Goal: Navigation & Orientation: Find specific page/section

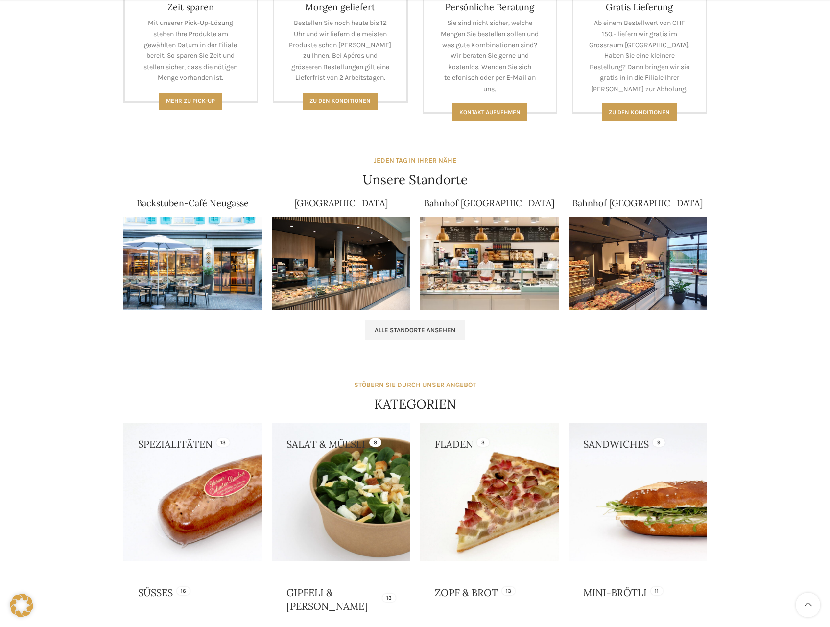
scroll to position [490, 0]
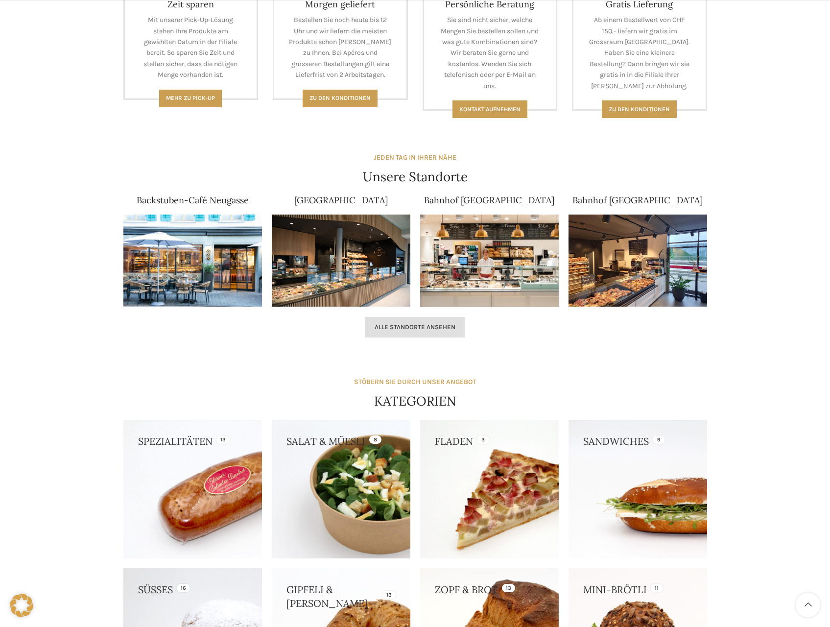
click at [395, 336] on link "Alle Standorte ansehen" at bounding box center [415, 327] width 100 height 21
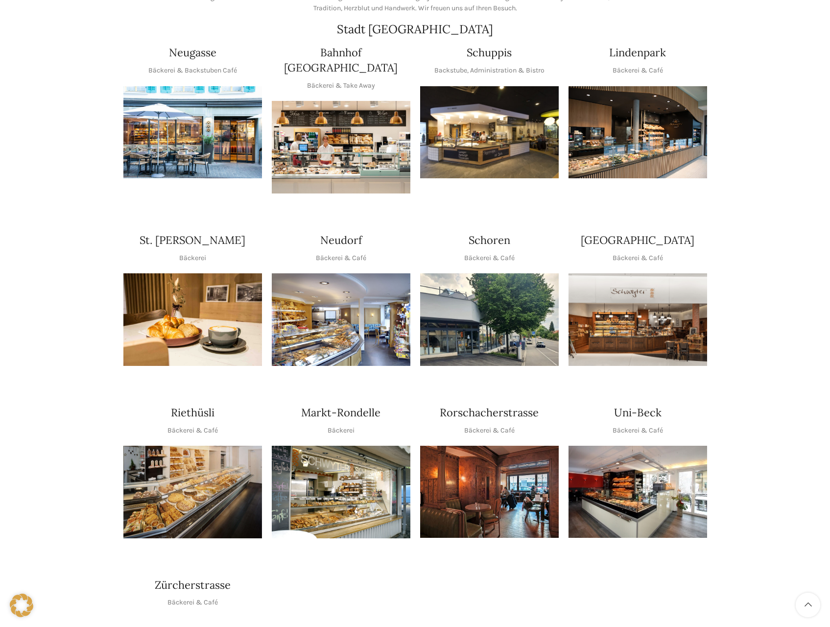
scroll to position [196, 0]
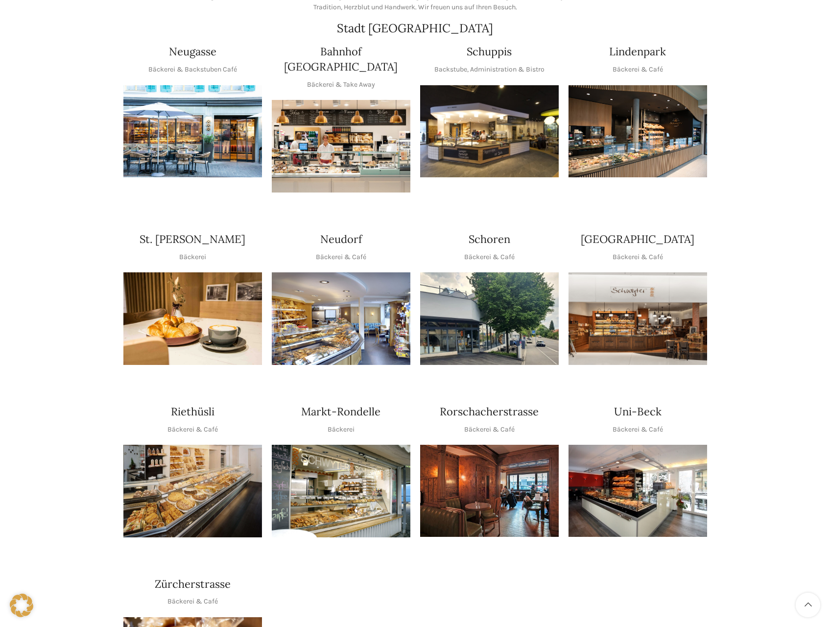
click at [349, 299] on img at bounding box center [341, 318] width 139 height 93
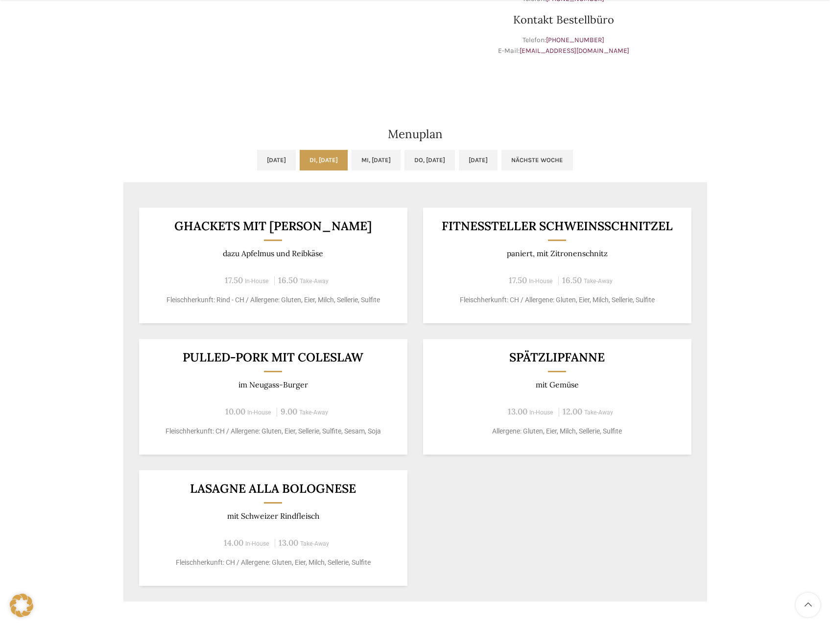
scroll to position [392, 0]
